Goal: Task Accomplishment & Management: Manage account settings

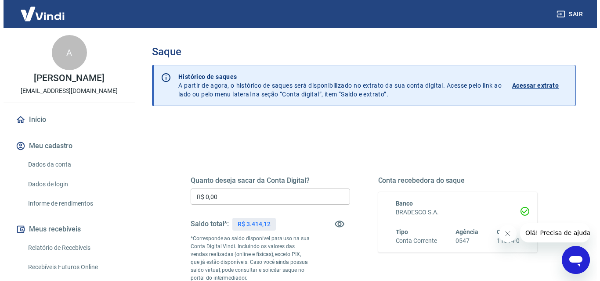
scroll to position [132, 0]
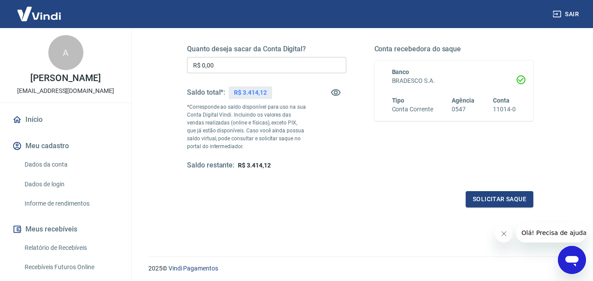
click at [225, 64] on input "R$ 0,00" at bounding box center [266, 65] width 159 height 16
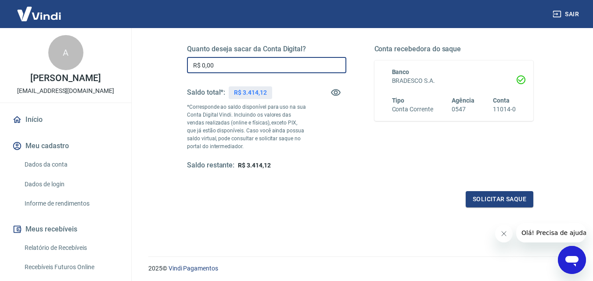
click at [225, 64] on input "R$ 0,00" at bounding box center [266, 65] width 159 height 16
type input "R$ 3.000,00"
click at [513, 198] on button "Solicitar saque" at bounding box center [500, 199] width 68 height 16
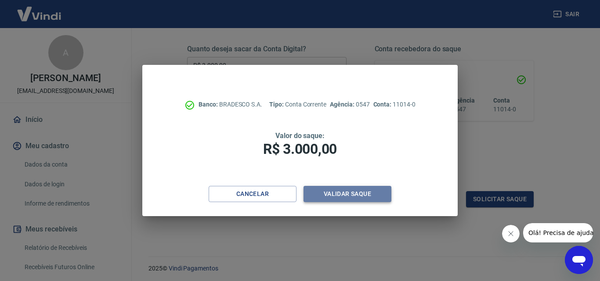
click at [339, 195] on button "Validar saque" at bounding box center [347, 194] width 88 height 16
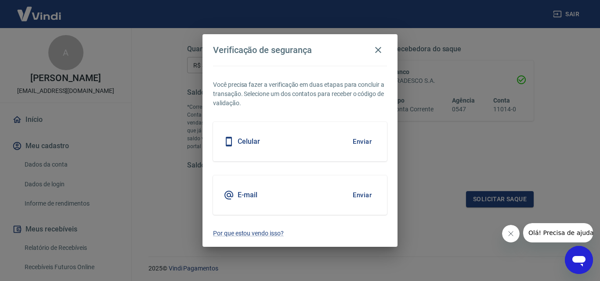
click at [365, 138] on button "Enviar" at bounding box center [362, 142] width 29 height 18
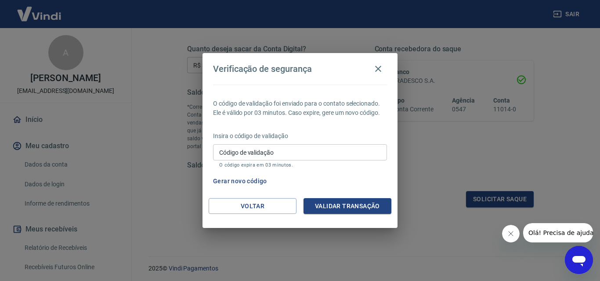
click at [291, 150] on input "Código de validação" at bounding box center [300, 152] width 174 height 16
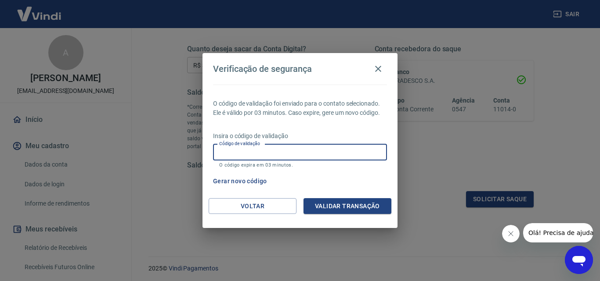
click at [291, 150] on input "Código de validação" at bounding box center [300, 152] width 174 height 16
type input "2"
type input "520464"
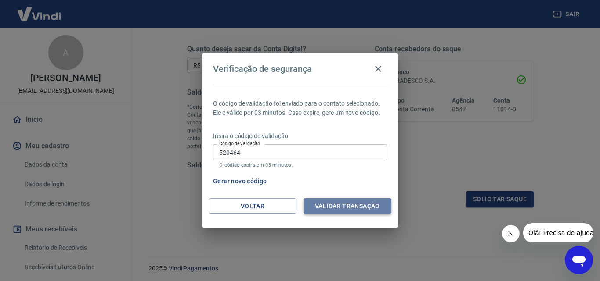
click at [335, 205] on button "Validar transação" at bounding box center [347, 206] width 88 height 16
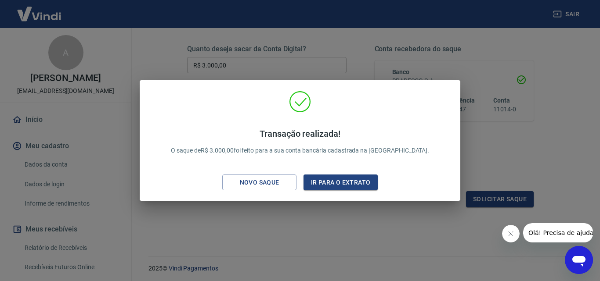
click at [488, 144] on div "Transação realizada! O saque de R$ 3.000,00 foi feito para a sua conta bancária…" at bounding box center [300, 140] width 600 height 281
